Goal: Information Seeking & Learning: Learn about a topic

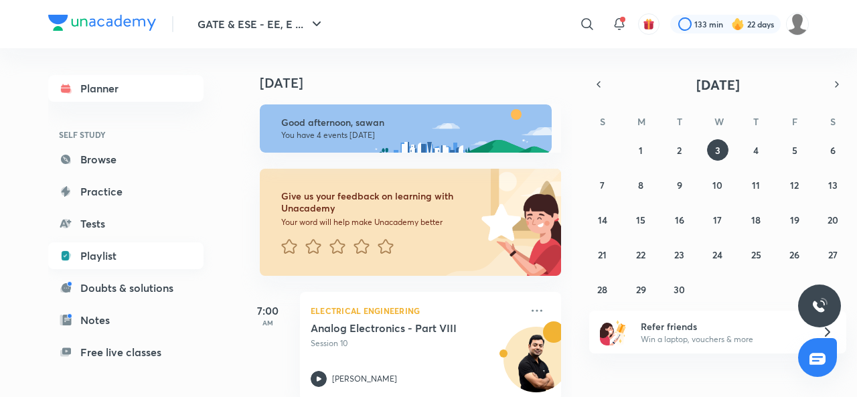
click at [99, 255] on link "Playlist" at bounding box center [125, 255] width 155 height 27
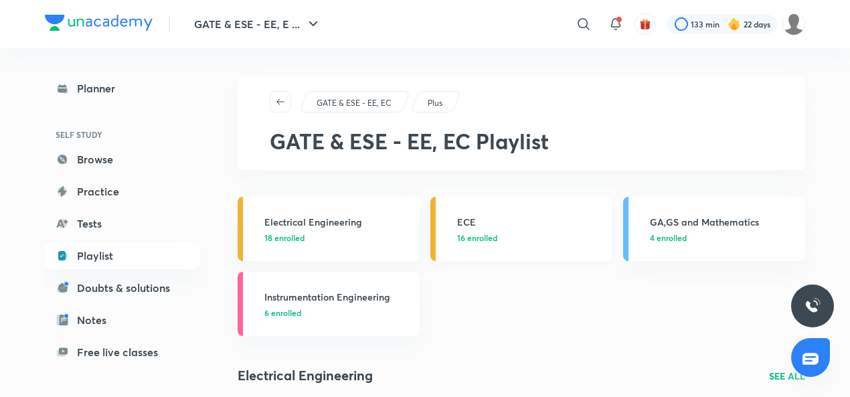
click at [528, 226] on h3 "ECE" at bounding box center [530, 222] width 147 height 14
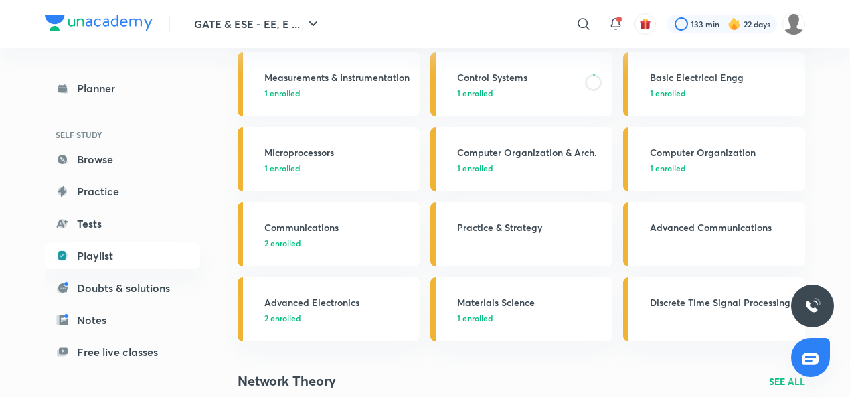
scroll to position [297, 0]
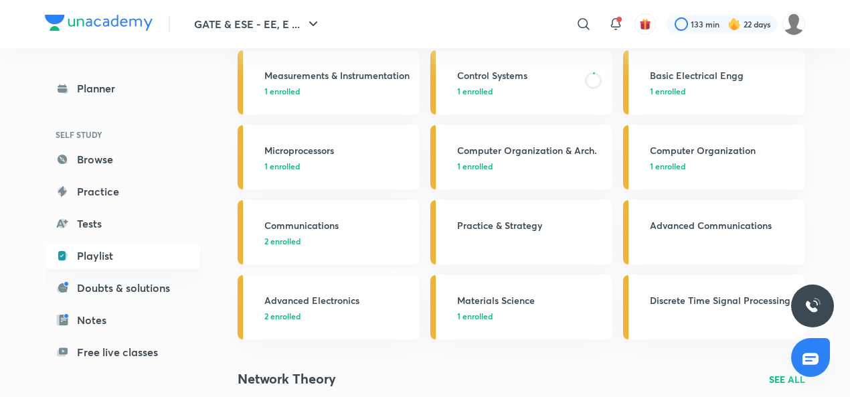
click at [299, 224] on h3 "Communications" at bounding box center [338, 225] width 147 height 14
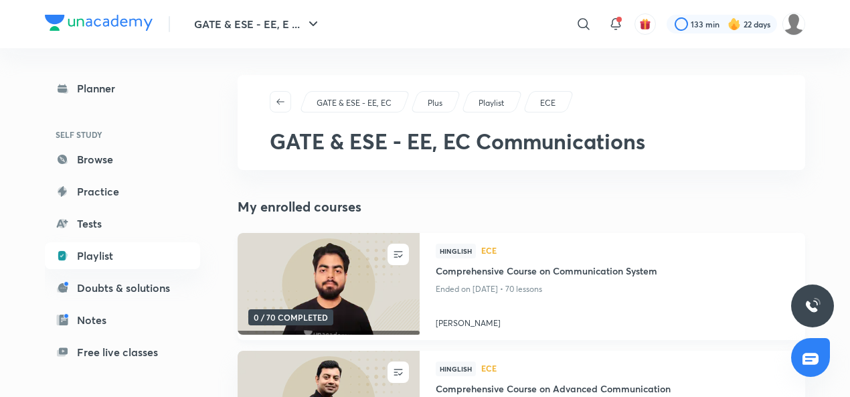
click at [457, 324] on h4 "[PERSON_NAME]" at bounding box center [613, 320] width 354 height 17
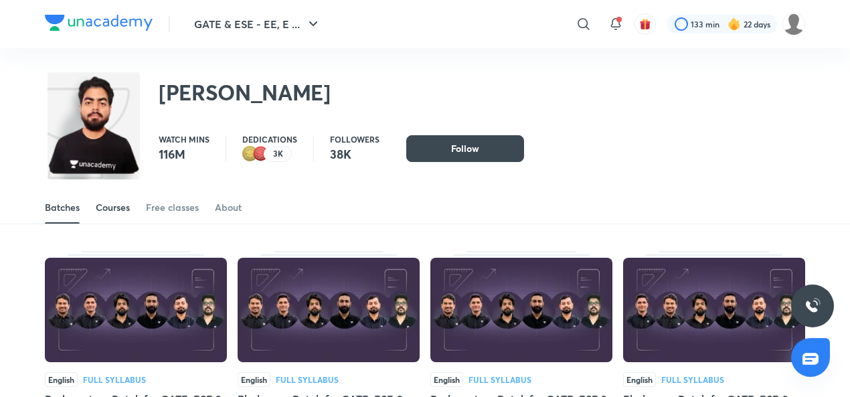
click at [112, 208] on div "Courses" at bounding box center [113, 207] width 34 height 13
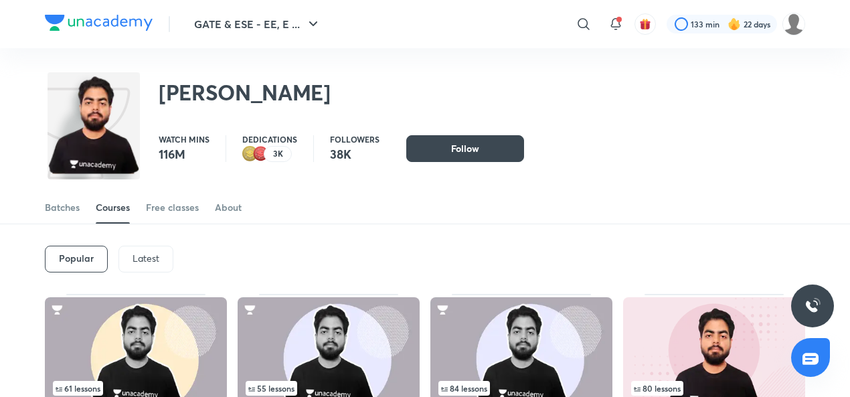
click at [143, 253] on p "Latest" at bounding box center [146, 258] width 27 height 11
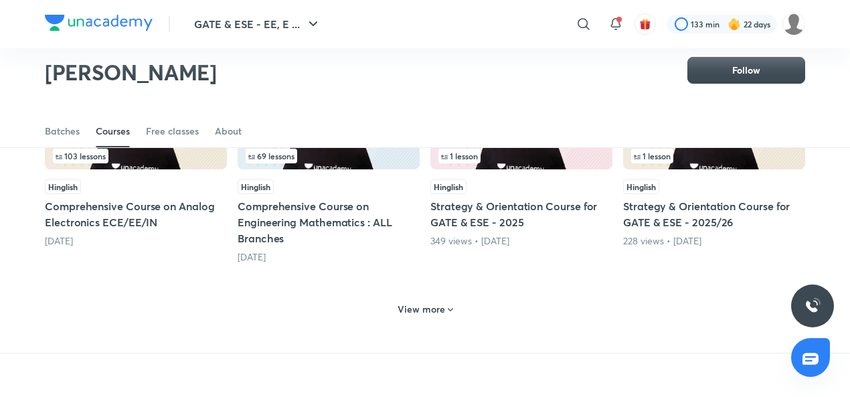
scroll to position [621, 0]
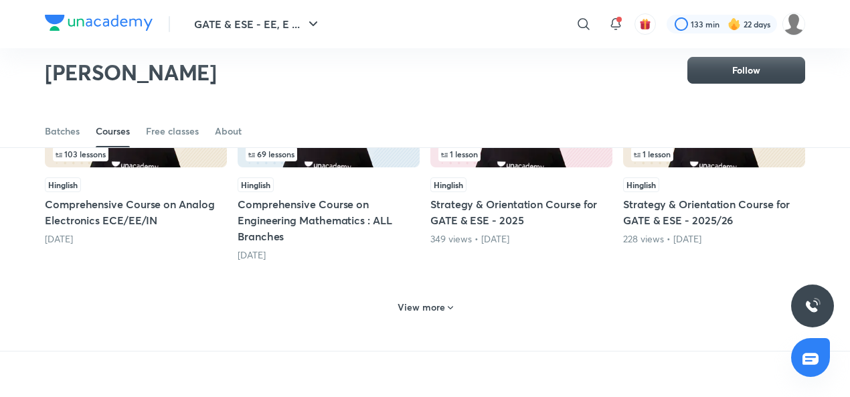
click at [417, 306] on h6 "View more" at bounding box center [422, 307] width 48 height 13
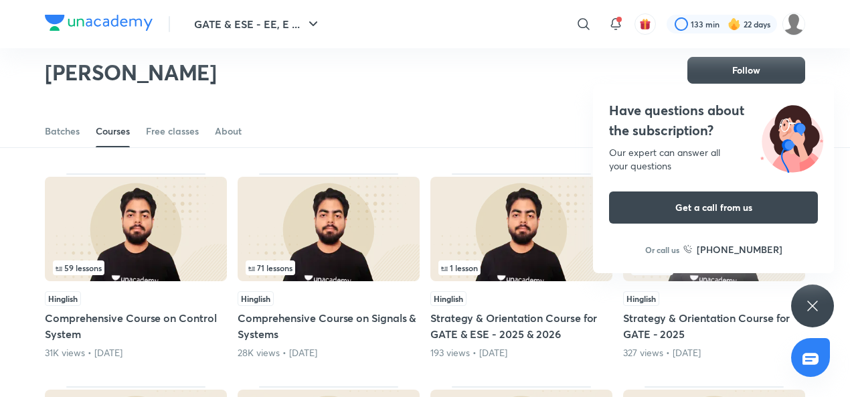
scroll to position [949, 0]
click at [133, 222] on img at bounding box center [136, 229] width 182 height 104
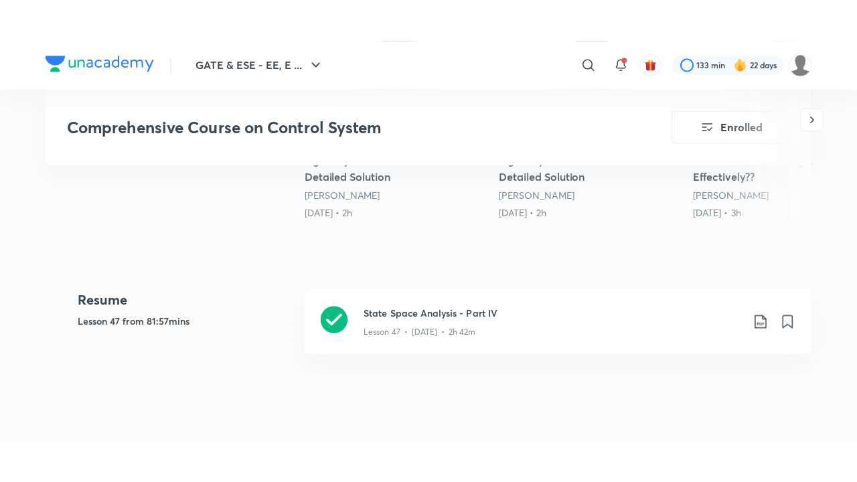
scroll to position [531, 0]
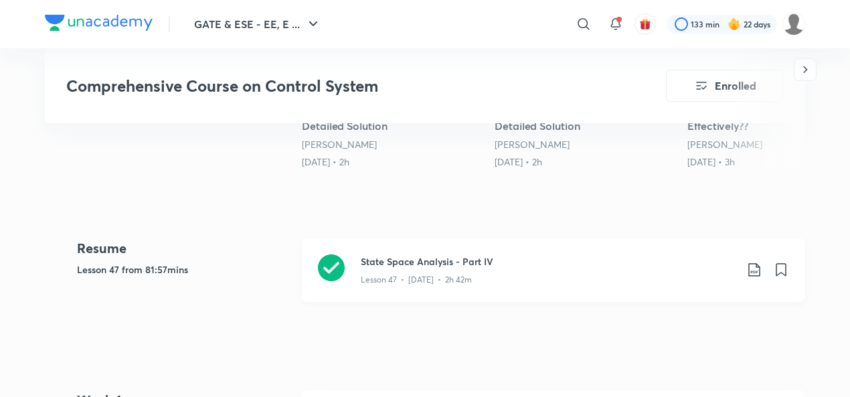
click at [325, 265] on icon at bounding box center [331, 267] width 27 height 27
click at [321, 262] on icon at bounding box center [331, 267] width 27 height 27
